Goal: Task Accomplishment & Management: Manage account settings

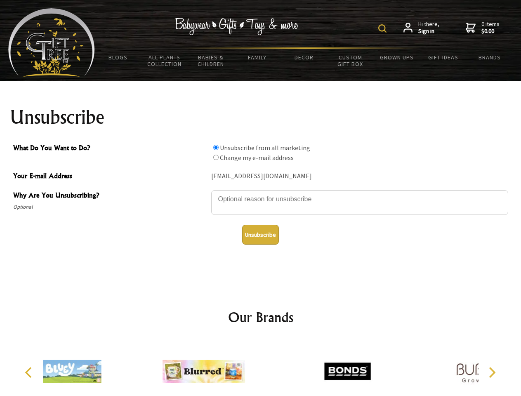
click at [383, 28] on img at bounding box center [382, 28] width 8 height 8
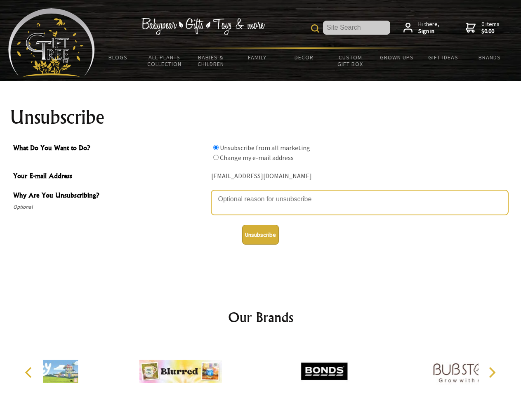
click at [261, 193] on textarea "Why Are You Unsubscribing?" at bounding box center [359, 202] width 297 height 25
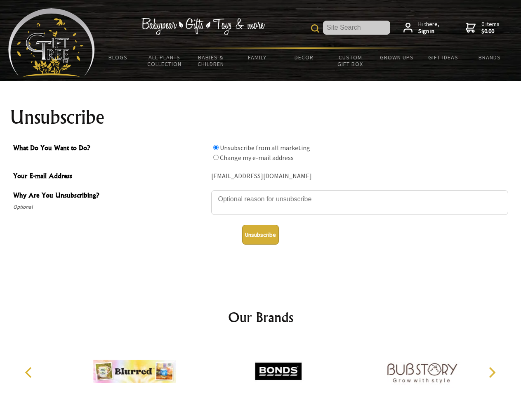
click at [216, 147] on input "What Do You Want to Do?" at bounding box center [215, 147] width 5 height 5
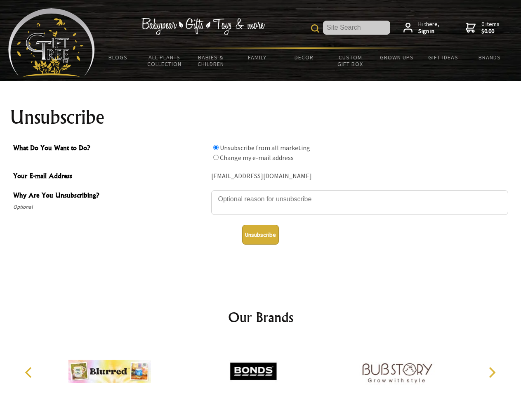
click at [216, 157] on input "What Do You Want to Do?" at bounding box center [215, 157] width 5 height 5
radio input "true"
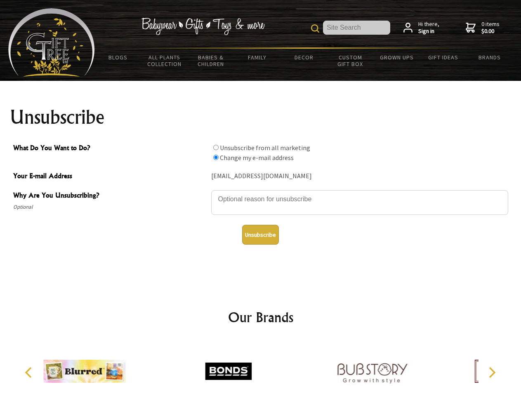
click at [260, 235] on button "Unsubscribe" at bounding box center [260, 235] width 37 height 20
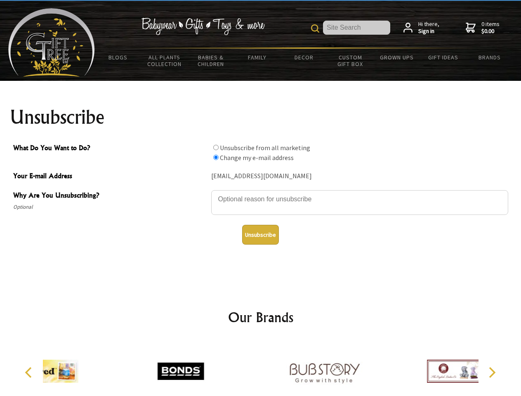
click at [261, 368] on div at bounding box center [323, 372] width 143 height 64
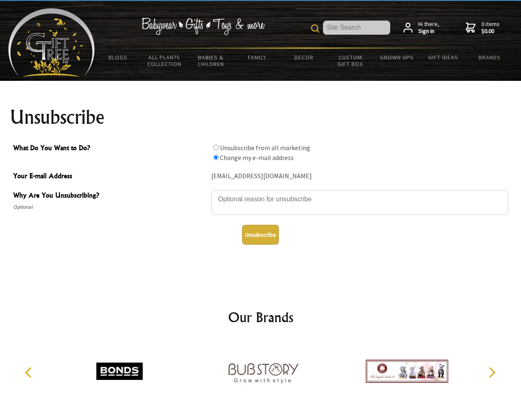
click at [30, 372] on icon "Previous" at bounding box center [29, 372] width 11 height 11
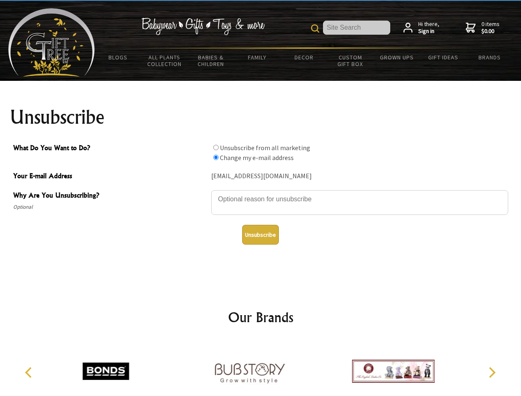
click at [491, 372] on icon "Next" at bounding box center [491, 372] width 11 height 11
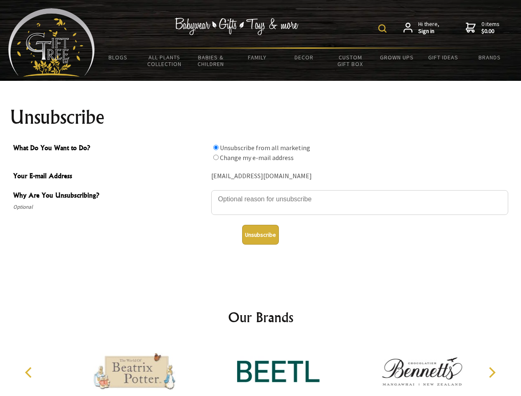
click at [383, 28] on img at bounding box center [382, 28] width 8 height 8
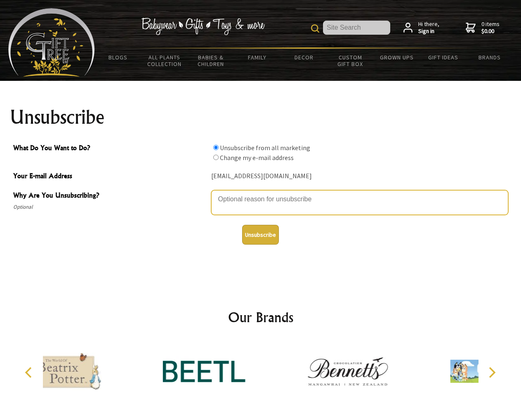
click at [261, 193] on textarea "Why Are You Unsubscribing?" at bounding box center [359, 202] width 297 height 25
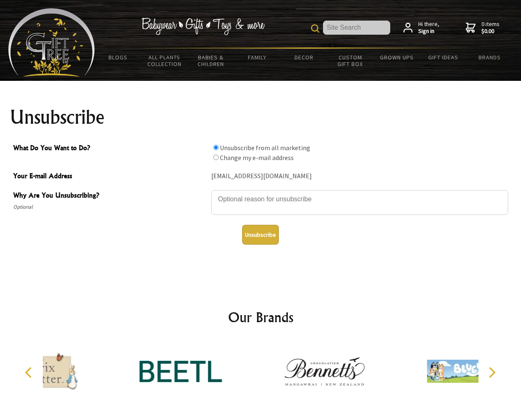
click at [216, 147] on input "What Do You Want to Do?" at bounding box center [215, 147] width 5 height 5
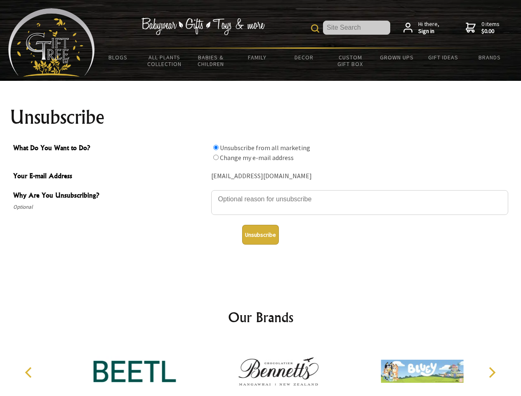
click at [216, 157] on input "What Do You Want to Do?" at bounding box center [215, 157] width 5 height 5
radio input "true"
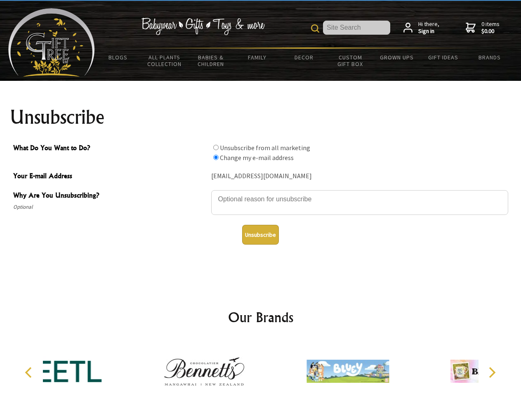
click at [260, 235] on button "Unsubscribe" at bounding box center [260, 235] width 37 height 20
click at [30, 372] on icon "Previous" at bounding box center [29, 372] width 11 height 11
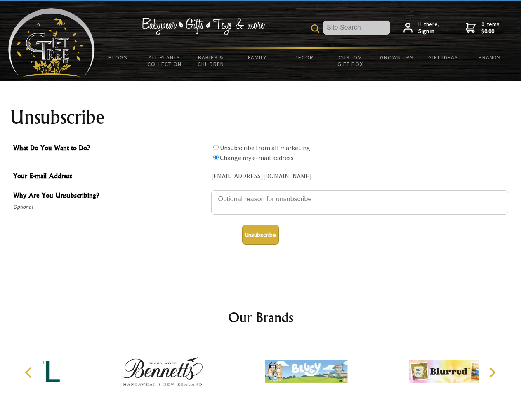
click at [491, 372] on icon "Next" at bounding box center [491, 372] width 11 height 11
